Goal: Task Accomplishment & Management: Manage account settings

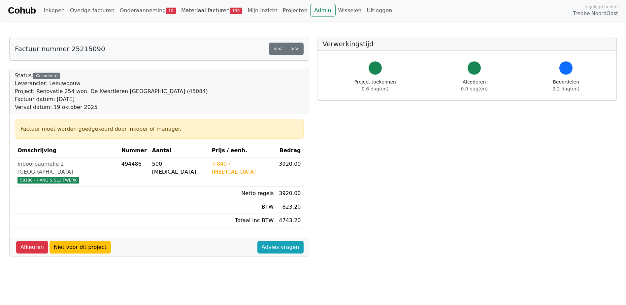
click at [209, 10] on link "Materiaal facturen 130" at bounding box center [211, 10] width 66 height 13
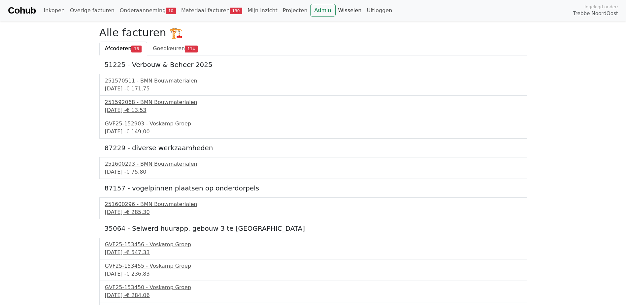
click at [336, 10] on link "Wisselen" at bounding box center [350, 10] width 29 height 13
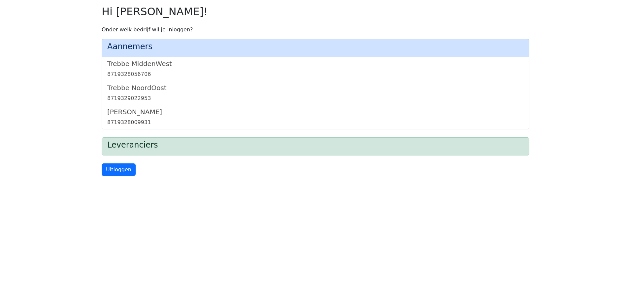
click at [136, 117] on link "Trebbe Wonen 8719328009931" at bounding box center [315, 117] width 416 height 18
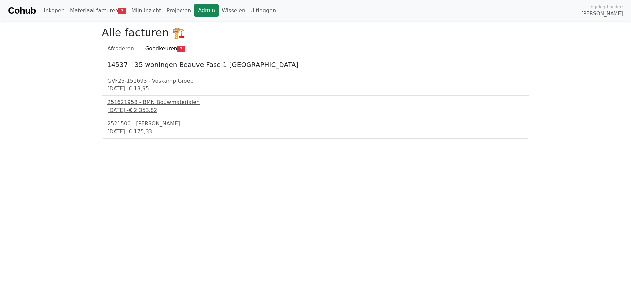
click at [197, 14] on link "Admin" at bounding box center [206, 10] width 25 height 13
click at [219, 9] on link "Wisselen" at bounding box center [233, 10] width 29 height 13
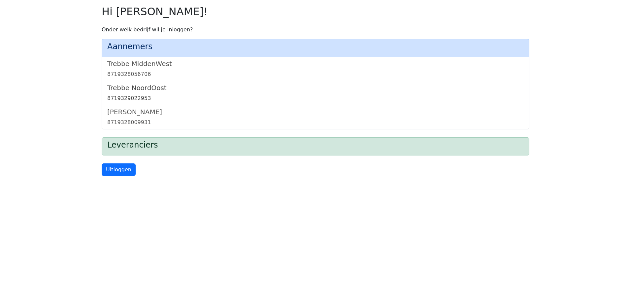
click at [143, 91] on h5 "Trebbe NoordOost" at bounding box center [315, 88] width 416 height 8
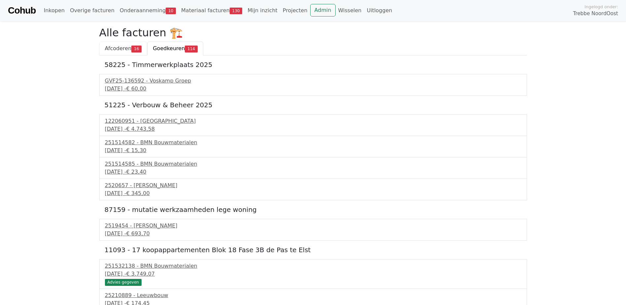
click at [111, 48] on span "Afcoderen" at bounding box center [118, 48] width 27 height 6
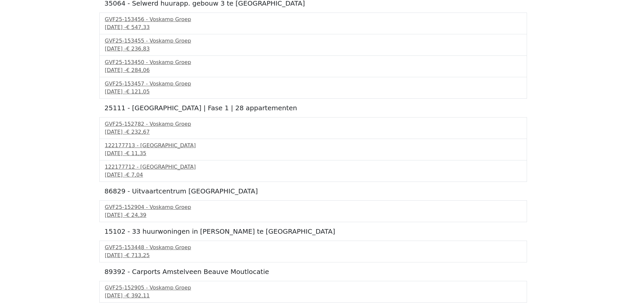
scroll to position [231, 0]
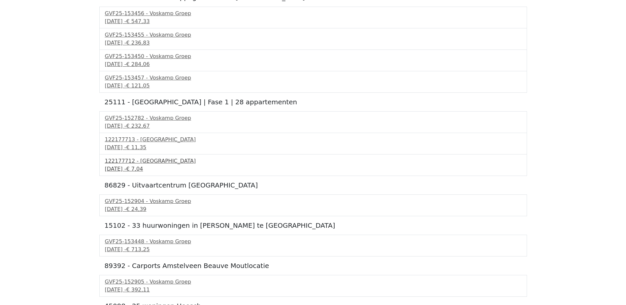
click at [149, 168] on div "19 september 2025 - € 7,04" at bounding box center [313, 169] width 416 height 8
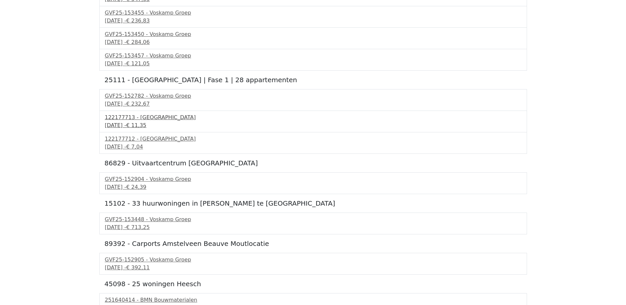
scroll to position [263, 0]
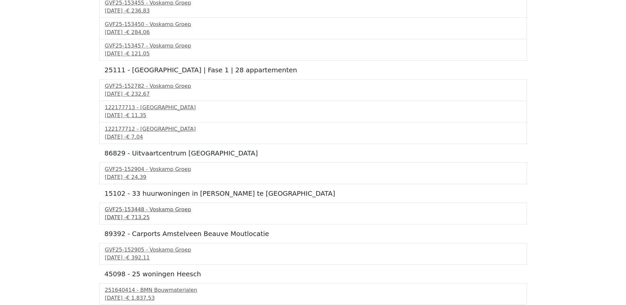
click at [163, 213] on div "18 september 2025 - € 713,25" at bounding box center [313, 217] width 416 height 8
click at [162, 293] on div "251640414 - BMN Bouwmaterialen" at bounding box center [313, 290] width 416 height 8
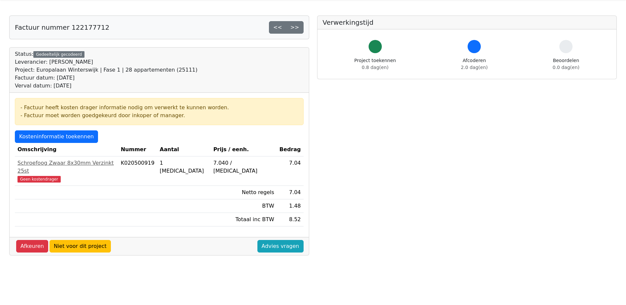
scroll to position [33, 0]
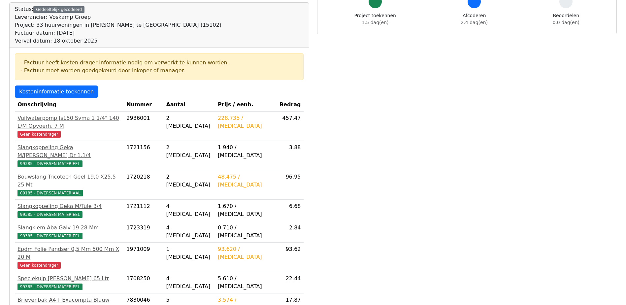
scroll to position [66, 0]
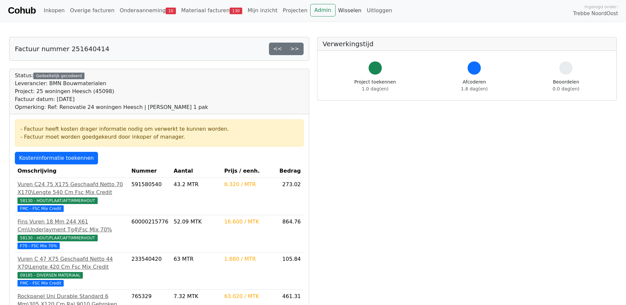
click at [336, 10] on link "Wisselen" at bounding box center [350, 10] width 29 height 13
